Goal: Task Accomplishment & Management: Complete application form

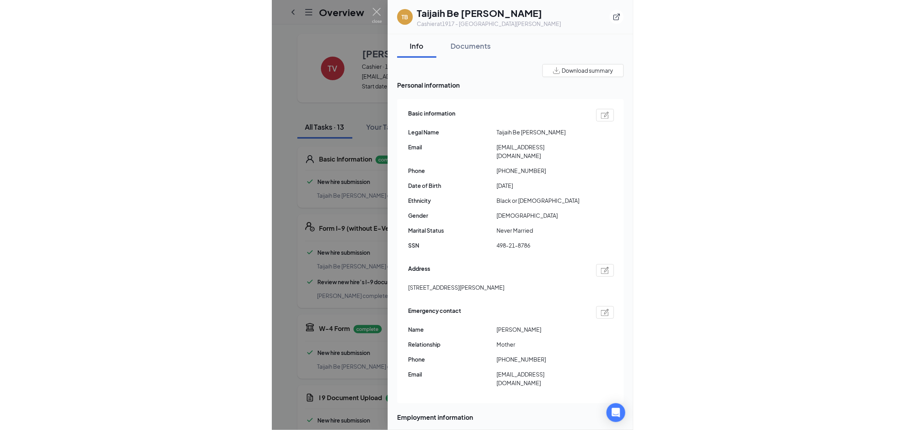
scroll to position [689, 0]
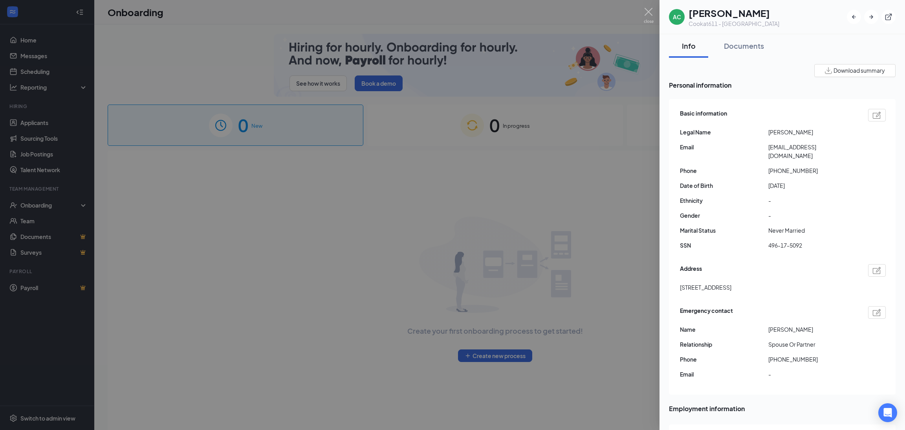
click at [873, 114] on img at bounding box center [877, 115] width 8 height 7
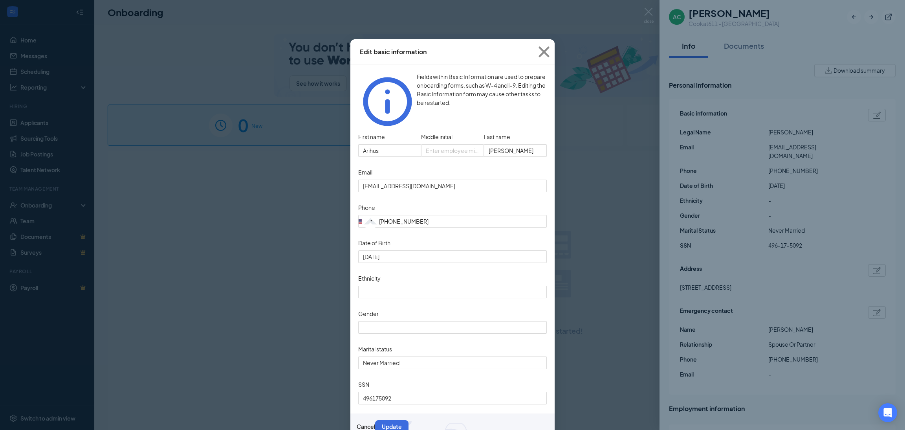
type input "[PHONE_NUMBER]"
drag, startPoint x: 468, startPoint y: 175, endPoint x: 235, endPoint y: 170, distance: 232.6
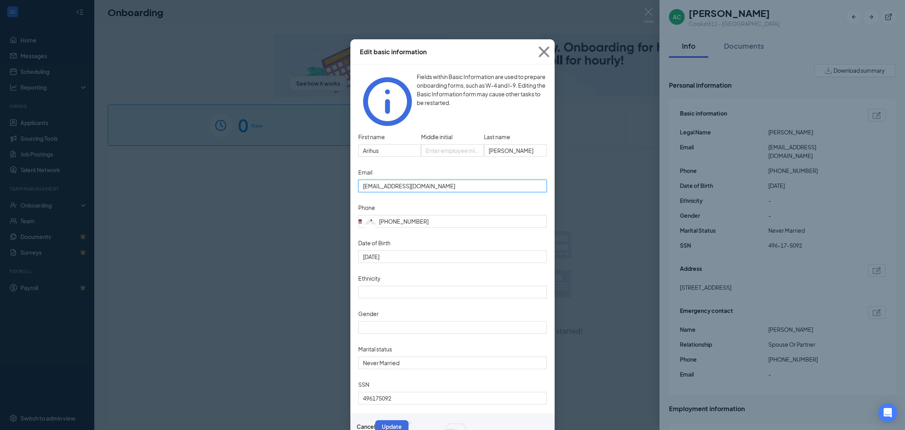
click at [291, 179] on div "Edit basic information Fields within Basic Information are used to prepare onbo…" at bounding box center [452, 215] width 905 height 430
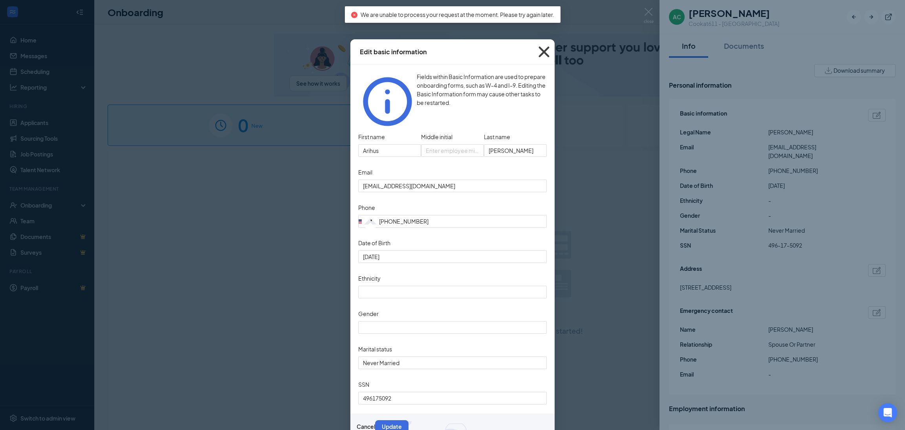
click at [542, 55] on icon "Cross" at bounding box center [543, 51] width 21 height 21
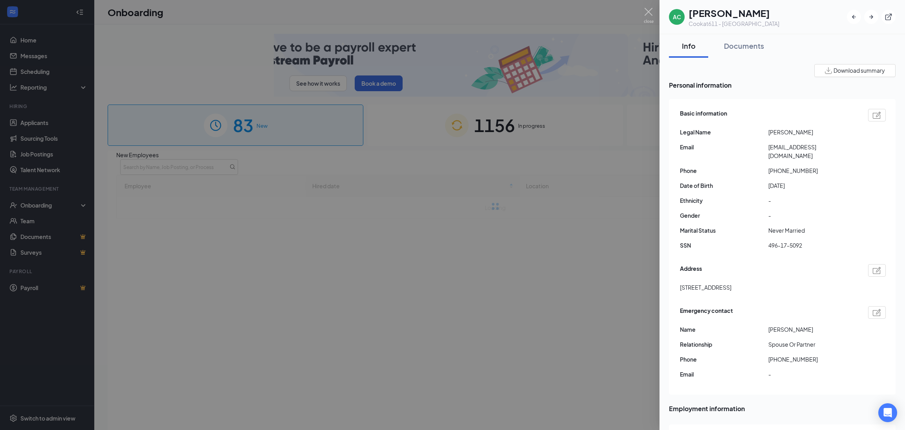
click at [733, 45] on div "Documents" at bounding box center [744, 46] width 40 height 10
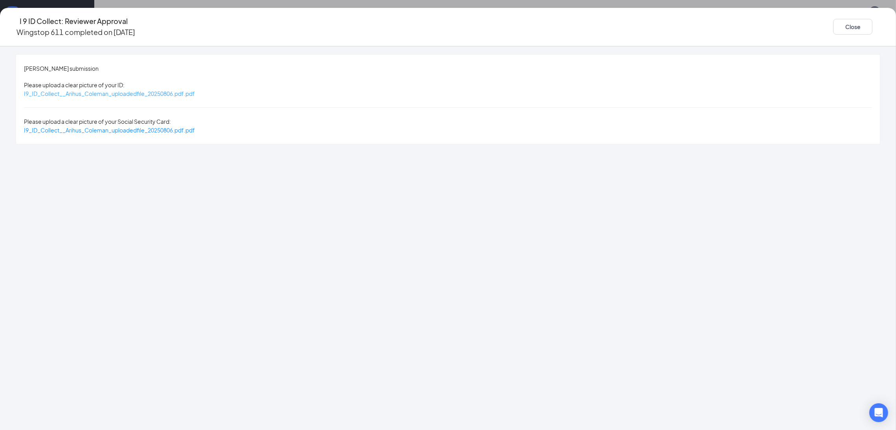
click at [195, 90] on span "I9_ID_Collect__Arihus_Coleman_uploadedfile_20250806.pdf.pdf" at bounding box center [109, 93] width 171 height 7
click at [195, 126] on span "I9_ID_Collect__Arihus_Coleman_uploadedfile_20250806.pdf.pdf" at bounding box center [109, 129] width 171 height 7
drag, startPoint x: 685, startPoint y: 29, endPoint x: 722, endPoint y: 17, distance: 38.1
click at [833, 29] on button "Close" at bounding box center [852, 27] width 39 height 16
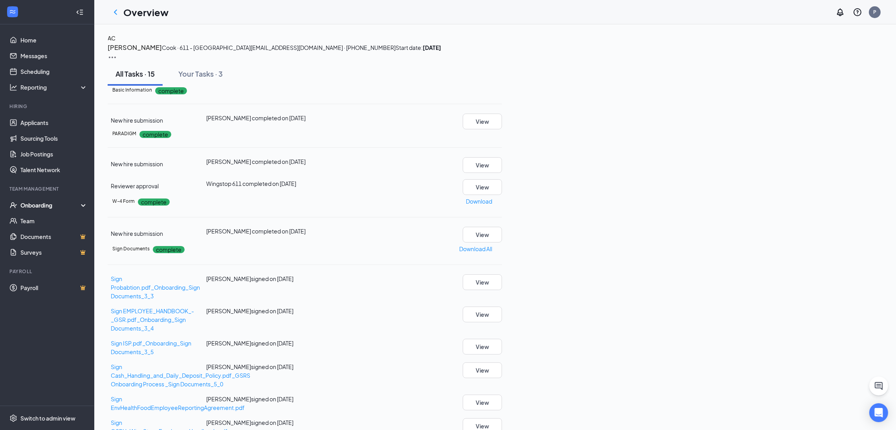
click at [115, 42] on div "AC" at bounding box center [112, 38] width 8 height 9
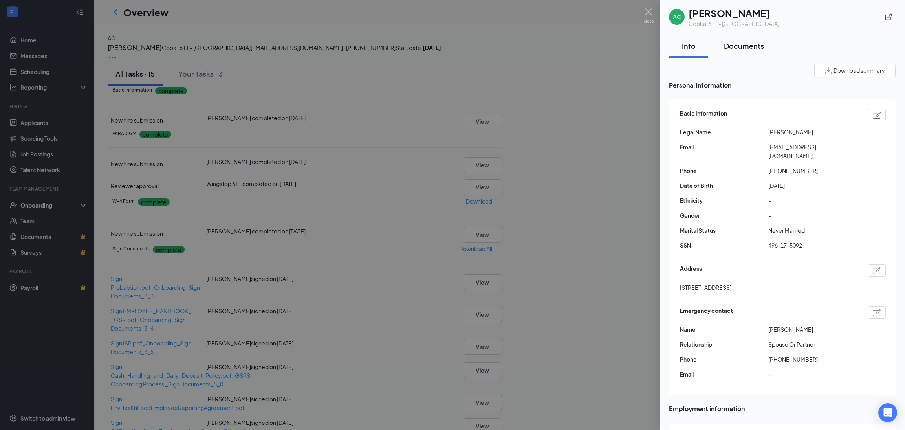
click at [740, 43] on div "Documents" at bounding box center [744, 46] width 40 height 10
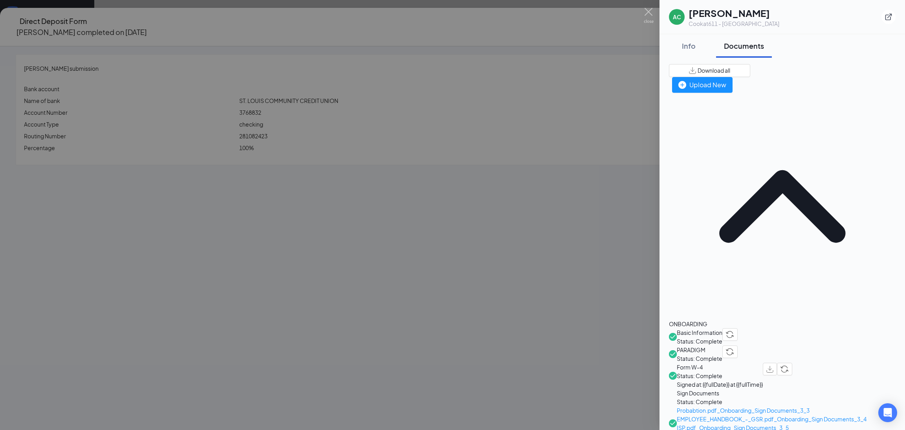
click at [468, 179] on div at bounding box center [452, 215] width 905 height 430
click at [435, 106] on div at bounding box center [452, 215] width 905 height 430
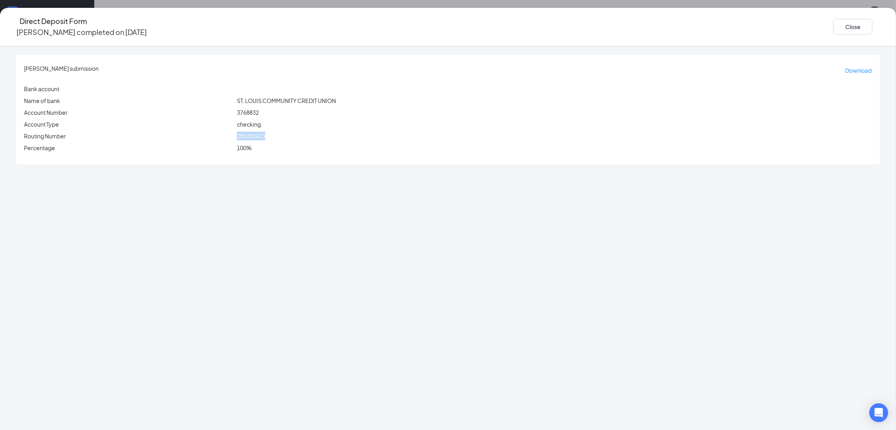
drag, startPoint x: 326, startPoint y: 129, endPoint x: 363, endPoint y: 127, distance: 36.6
click at [363, 132] on div "Routing Number [US_BANK_ROUTING_MICR]" at bounding box center [447, 136] width 851 height 9
copy div "281082423"
click at [178, 176] on div "[PERSON_NAME] submission Download Bank account Name of bank ST. LOUIS COMMUNITY…" at bounding box center [448, 237] width 896 height 383
drag, startPoint x: 322, startPoint y: 127, endPoint x: 376, endPoint y: 130, distance: 53.9
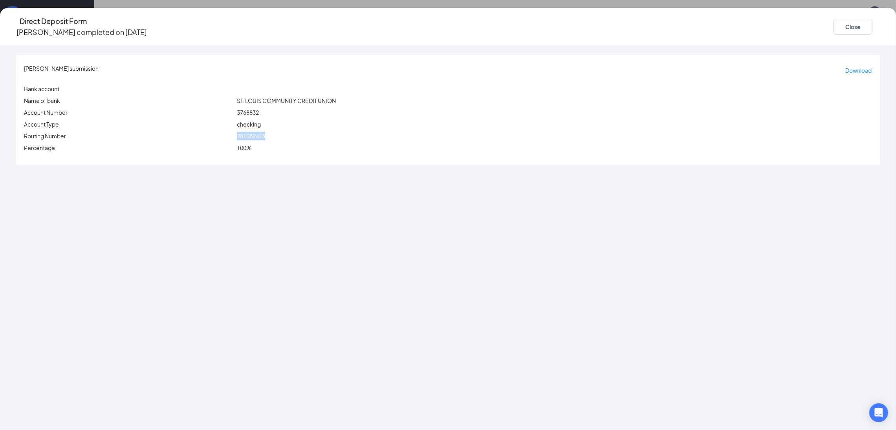
click at [376, 132] on div "281082423" at bounding box center [554, 136] width 638 height 9
copy span "281082423"
drag, startPoint x: 323, startPoint y: 104, endPoint x: 360, endPoint y: 108, distance: 37.2
click at [360, 108] on div "3768832" at bounding box center [554, 112] width 638 height 9
copy span "3768832"
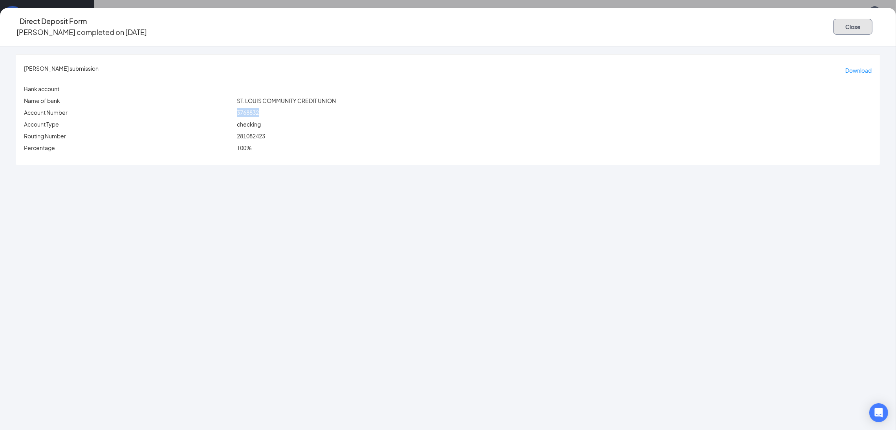
click at [833, 26] on button "Close" at bounding box center [852, 27] width 39 height 16
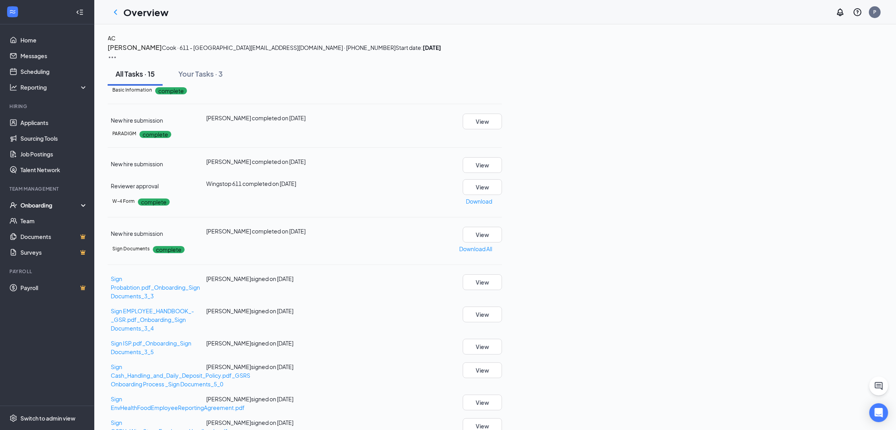
click at [115, 42] on h4 "AC" at bounding box center [112, 38] width 8 height 9
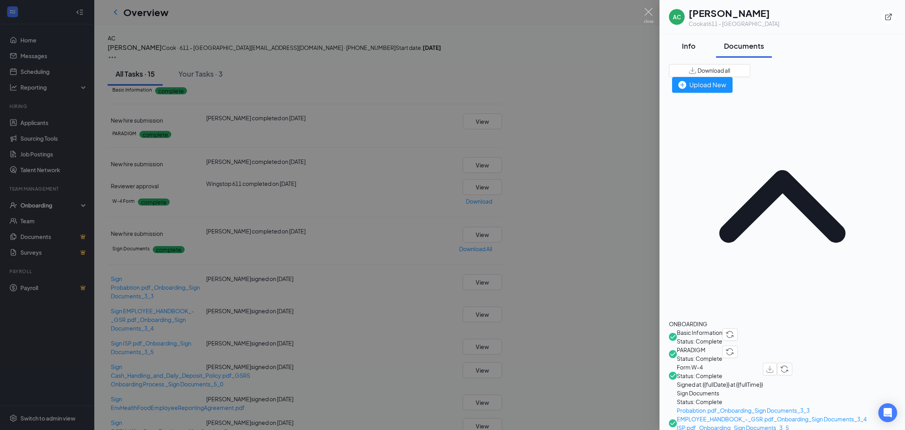
click at [689, 41] on div "Info" at bounding box center [689, 46] width 24 height 10
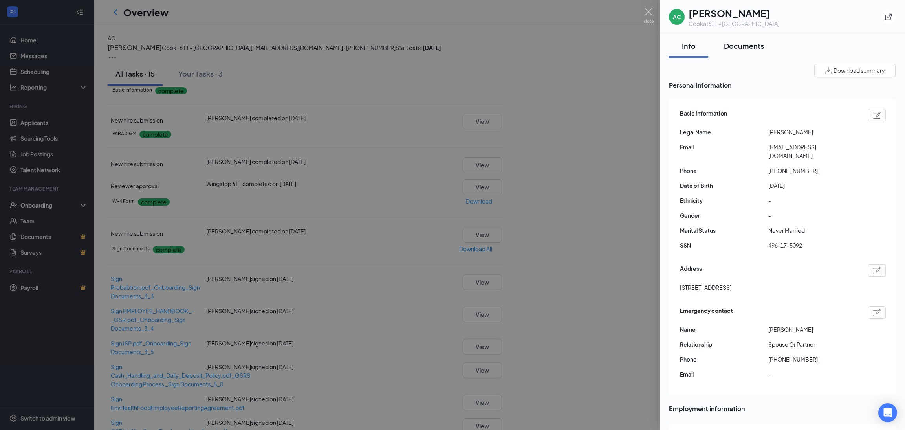
click at [742, 48] on div "Documents" at bounding box center [744, 46] width 40 height 10
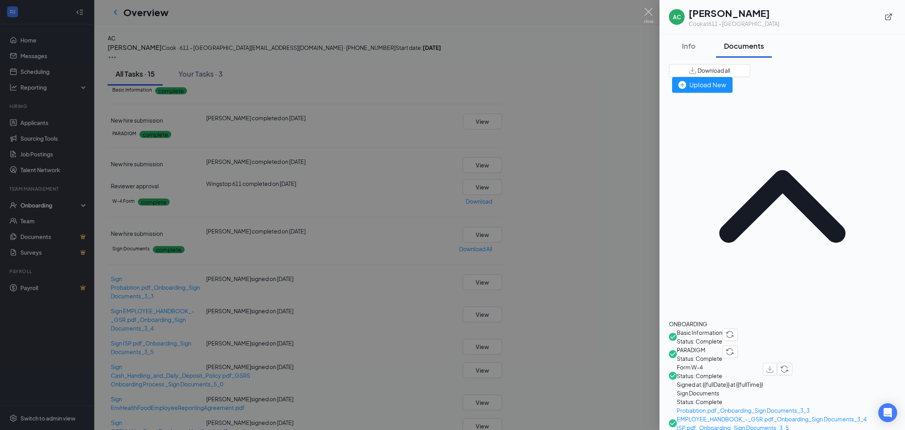
click at [773, 366] on img "button" at bounding box center [769, 369] width 7 height 7
